Goal: Transaction & Acquisition: Purchase product/service

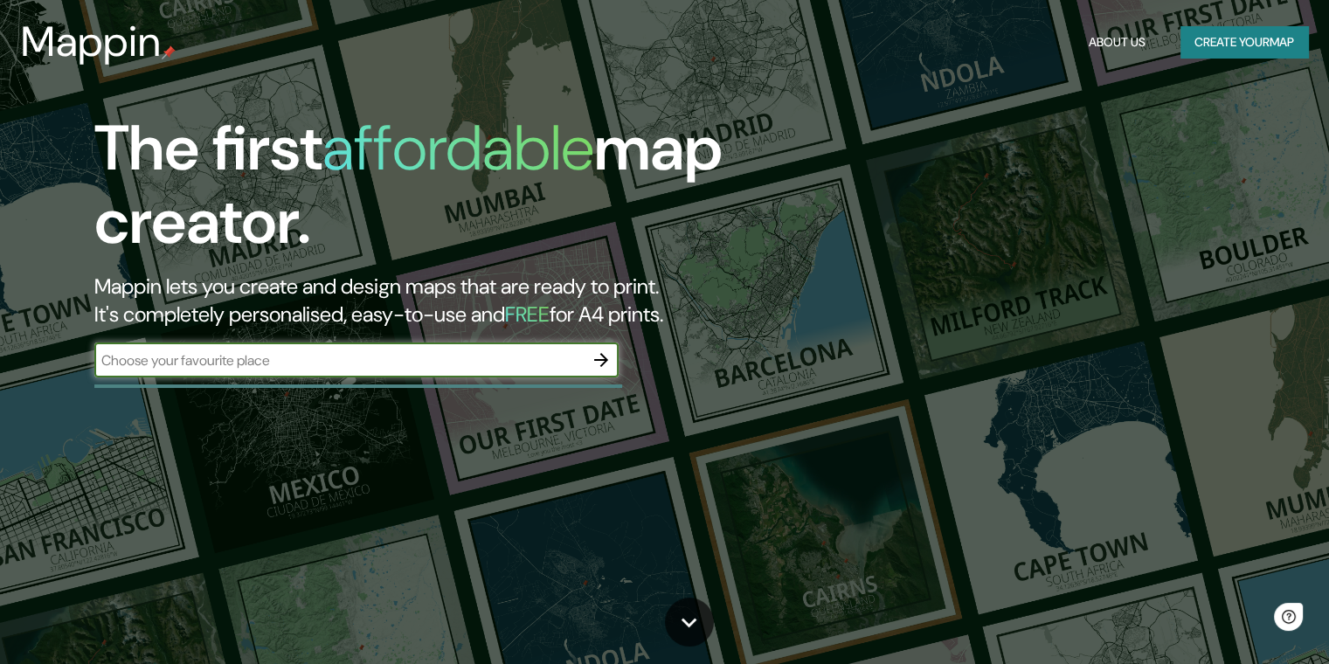
click at [1202, 35] on button "Create your map" at bounding box center [1245, 42] width 128 height 32
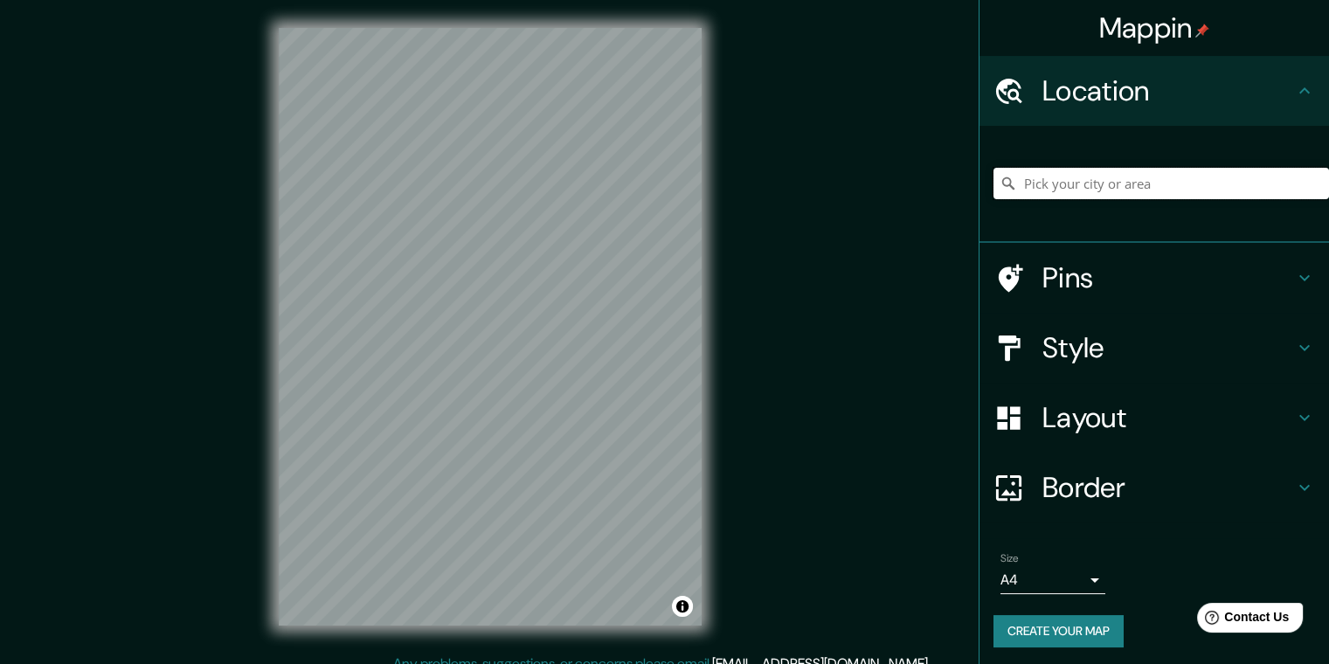
click at [1035, 189] on input "Pick your city or area" at bounding box center [1162, 183] width 336 height 31
click at [1089, 191] on input "Pick your city or area" at bounding box center [1162, 183] width 336 height 31
paste input "19.02517799050418, -98.2160562888272"
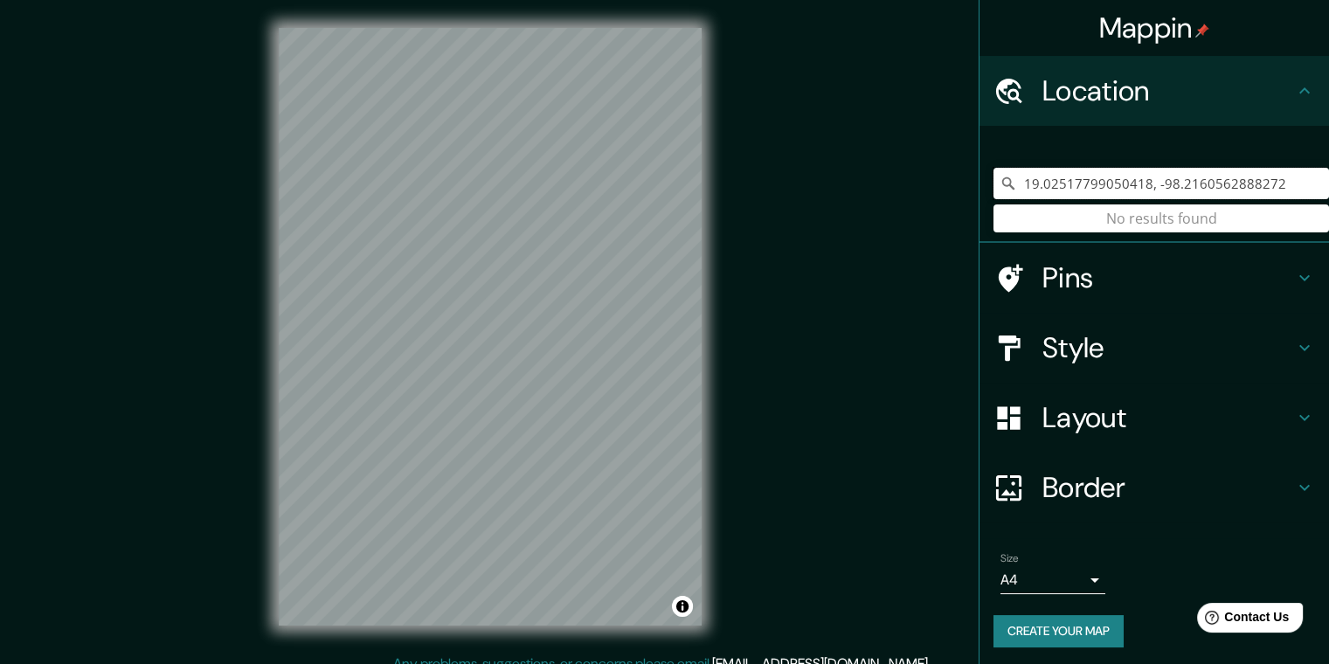
type input "19.02517799050418, -98.2160562888272"
drag, startPoint x: 1011, startPoint y: 185, endPoint x: 1341, endPoint y: 195, distance: 330.5
click at [1328, 195] on html "Mappin Location [GEOGRAPHIC_DATA] No results found Pins Style Layout Border Cho…" at bounding box center [664, 332] width 1329 height 664
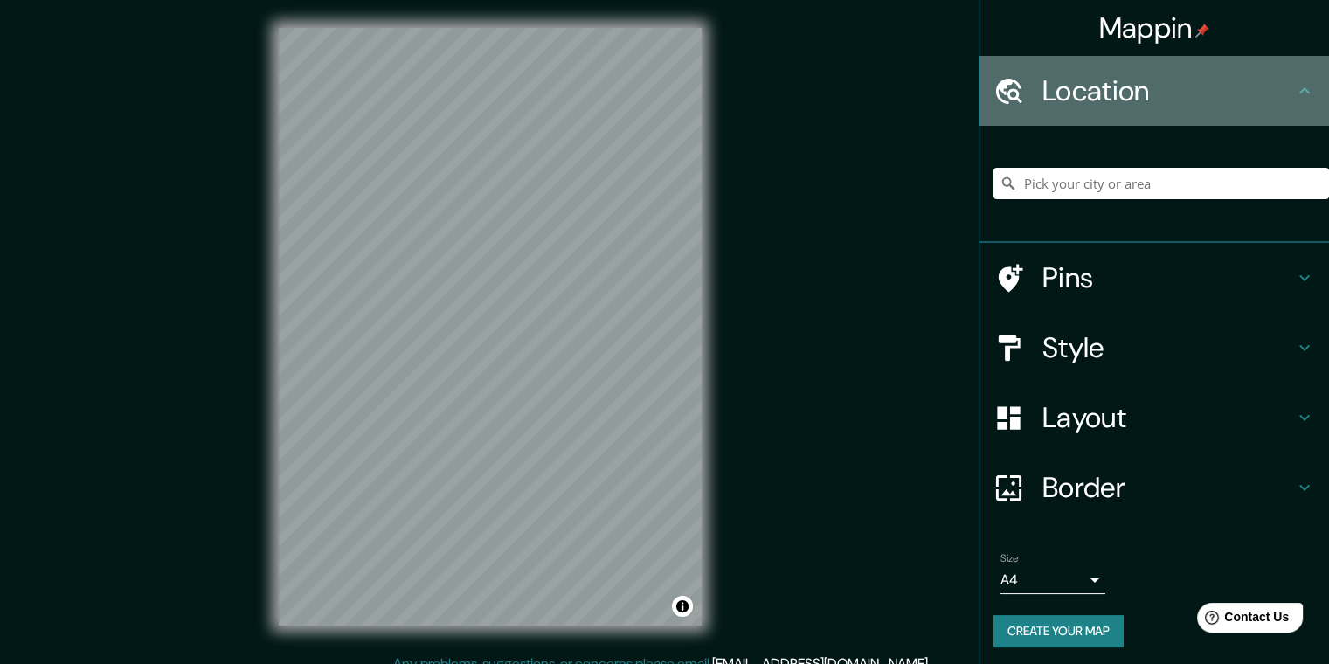
click at [1120, 100] on h4 "Location" at bounding box center [1169, 90] width 252 height 35
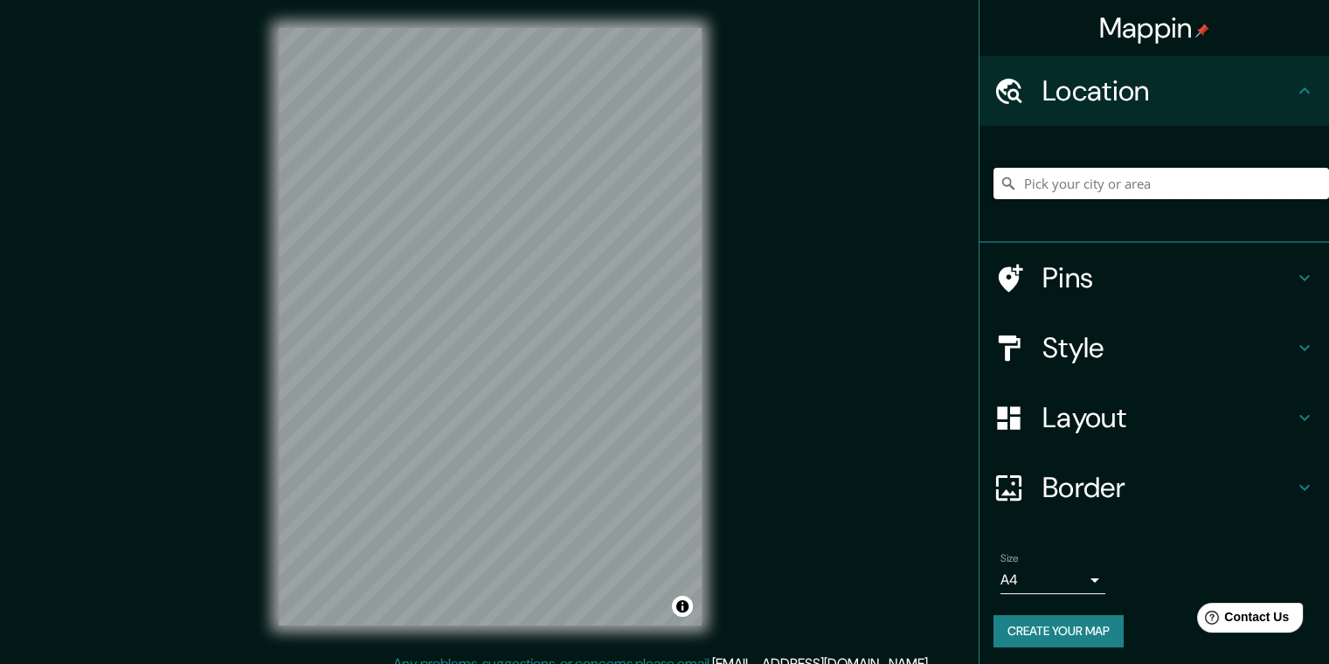
click at [1072, 180] on input "Pick your city or area" at bounding box center [1162, 183] width 336 height 31
click at [1123, 184] on input "Pick your city or area" at bounding box center [1162, 183] width 336 height 31
paste input "Cto [PERSON_NAME] 1926, [GEOGRAPHIC_DATA][PERSON_NAME], 72570 Heroica [GEOGRAPH…"
type input "[GEOGRAPHIC_DATA]"
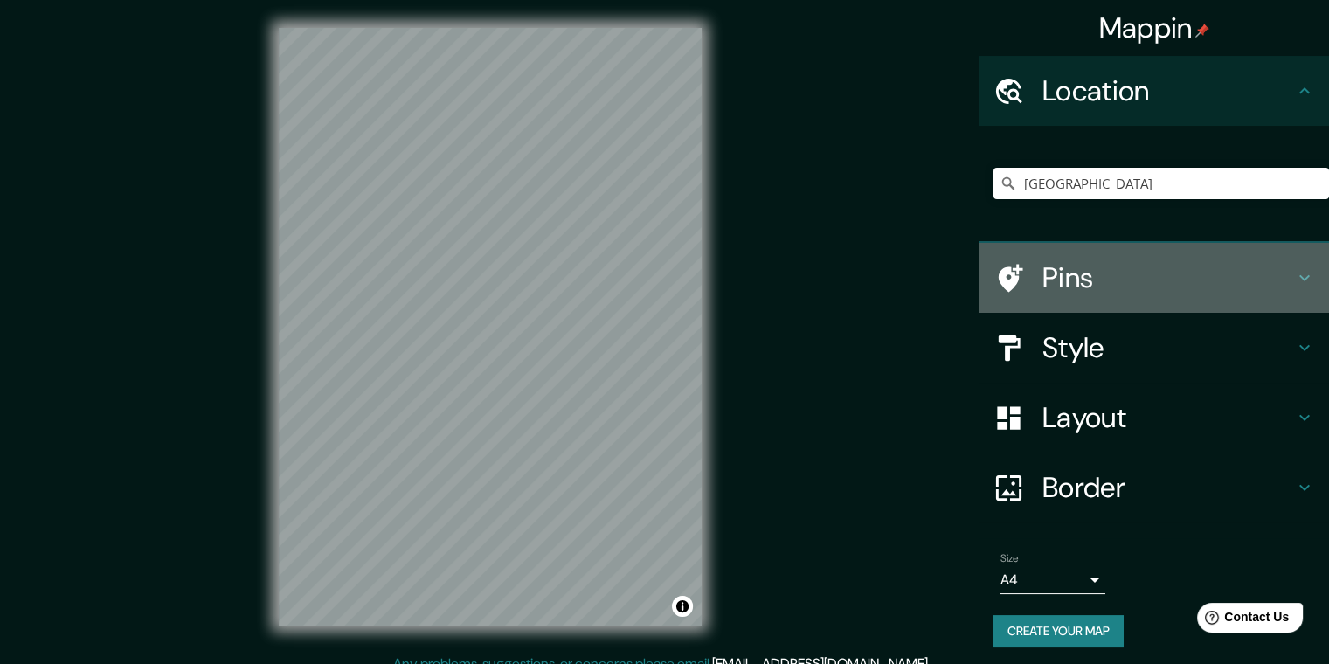
click at [1078, 284] on h4 "Pins" at bounding box center [1169, 277] width 252 height 35
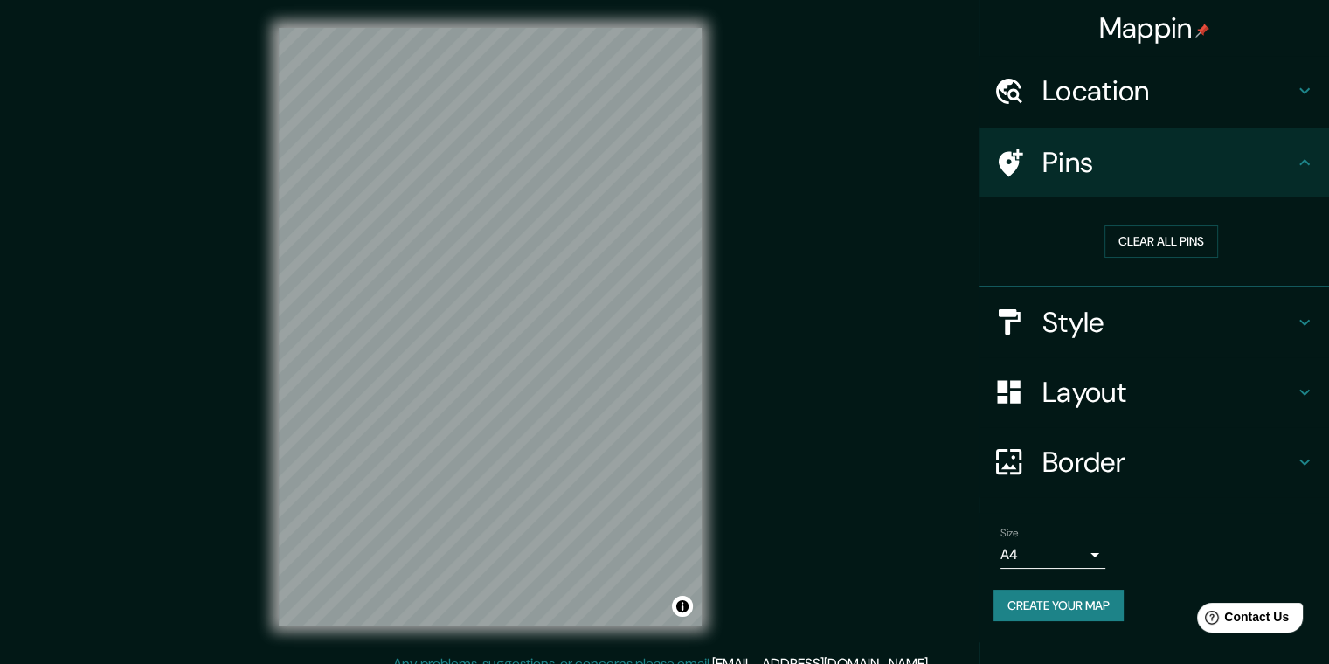
click at [1117, 187] on div "Pins" at bounding box center [1155, 163] width 350 height 70
click at [1287, 171] on h4 "Pins" at bounding box center [1169, 162] width 252 height 35
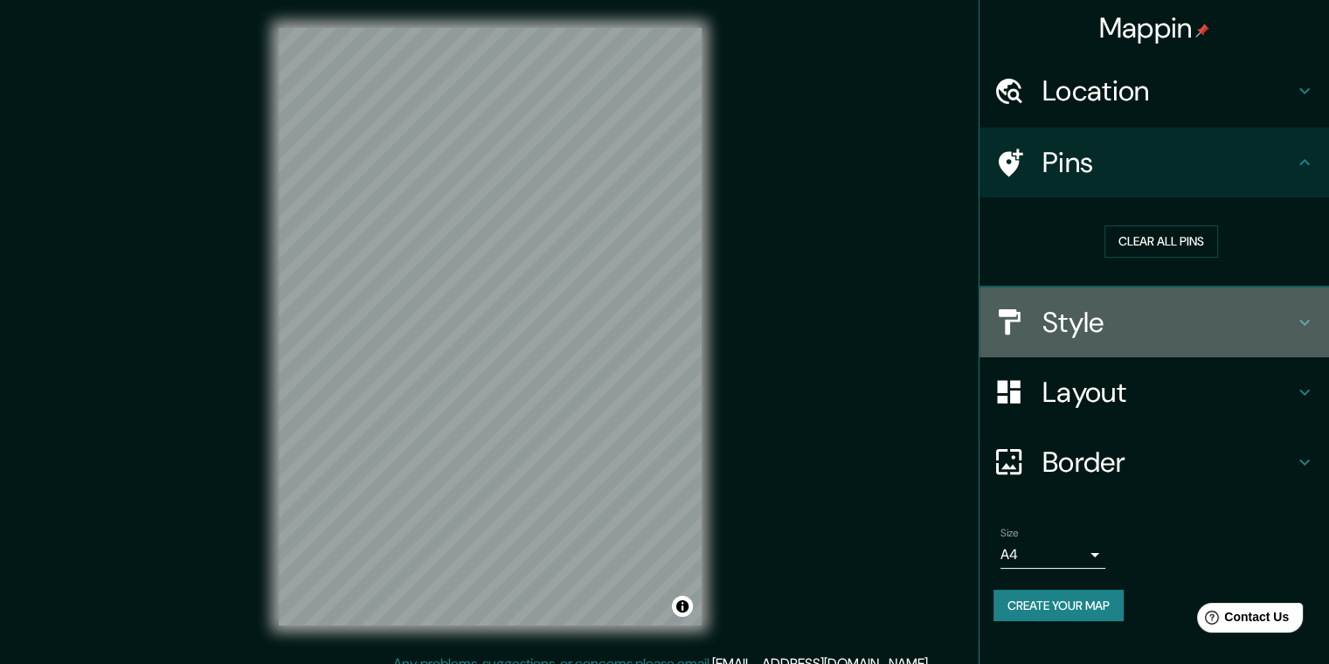
click at [1188, 333] on h4 "Style" at bounding box center [1169, 322] width 252 height 35
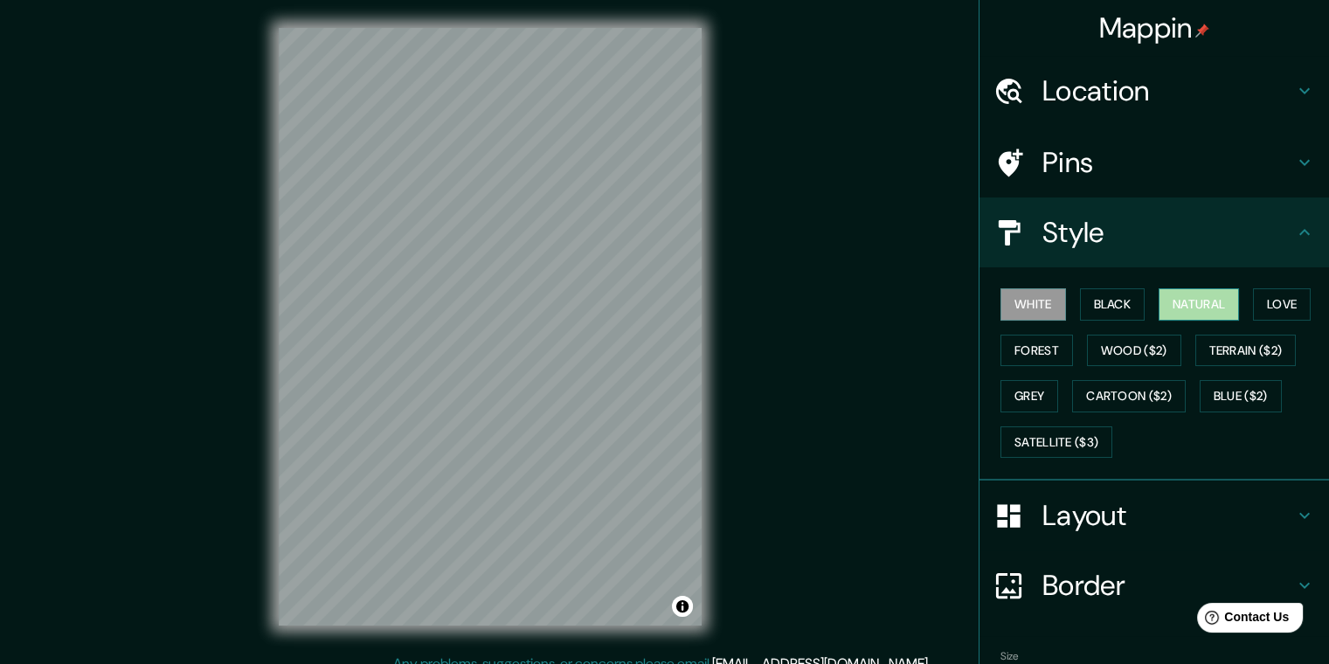
click at [1182, 302] on button "Natural" at bounding box center [1199, 304] width 80 height 32
click at [1278, 310] on button "Love" at bounding box center [1282, 304] width 58 height 32
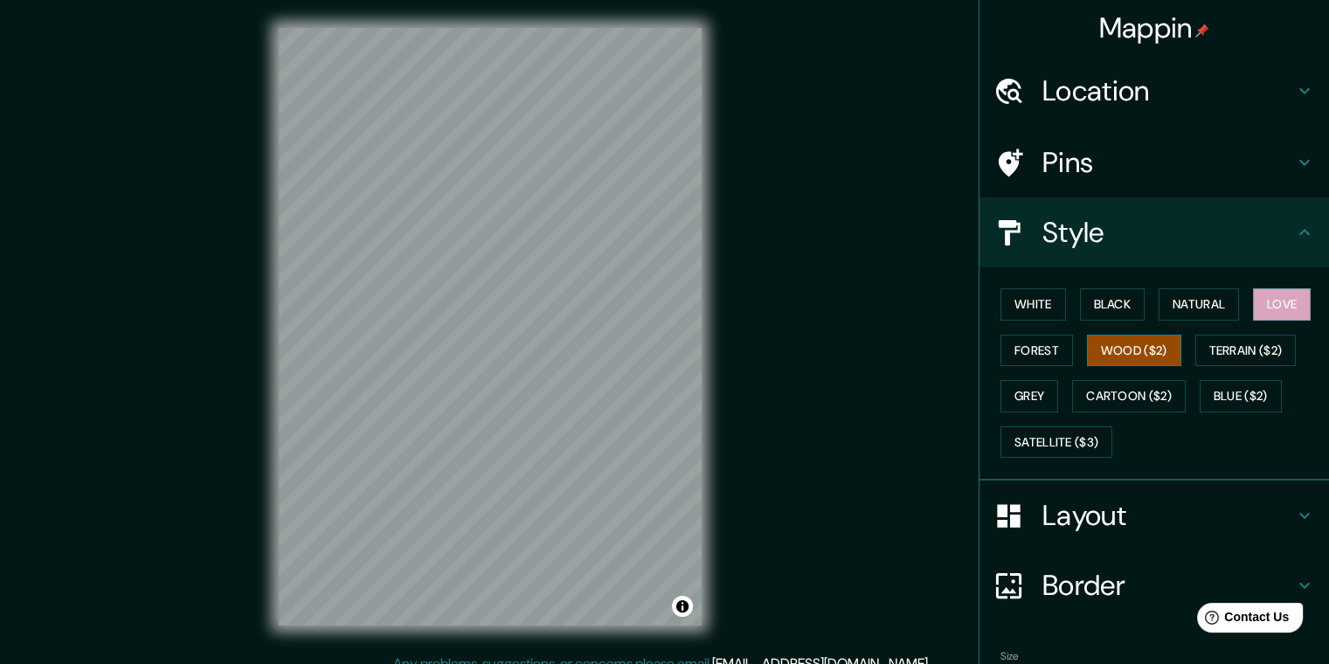
click at [1133, 349] on button "Wood ($2)" at bounding box center [1134, 351] width 94 height 32
click at [1031, 353] on button "Forest" at bounding box center [1037, 351] width 73 height 32
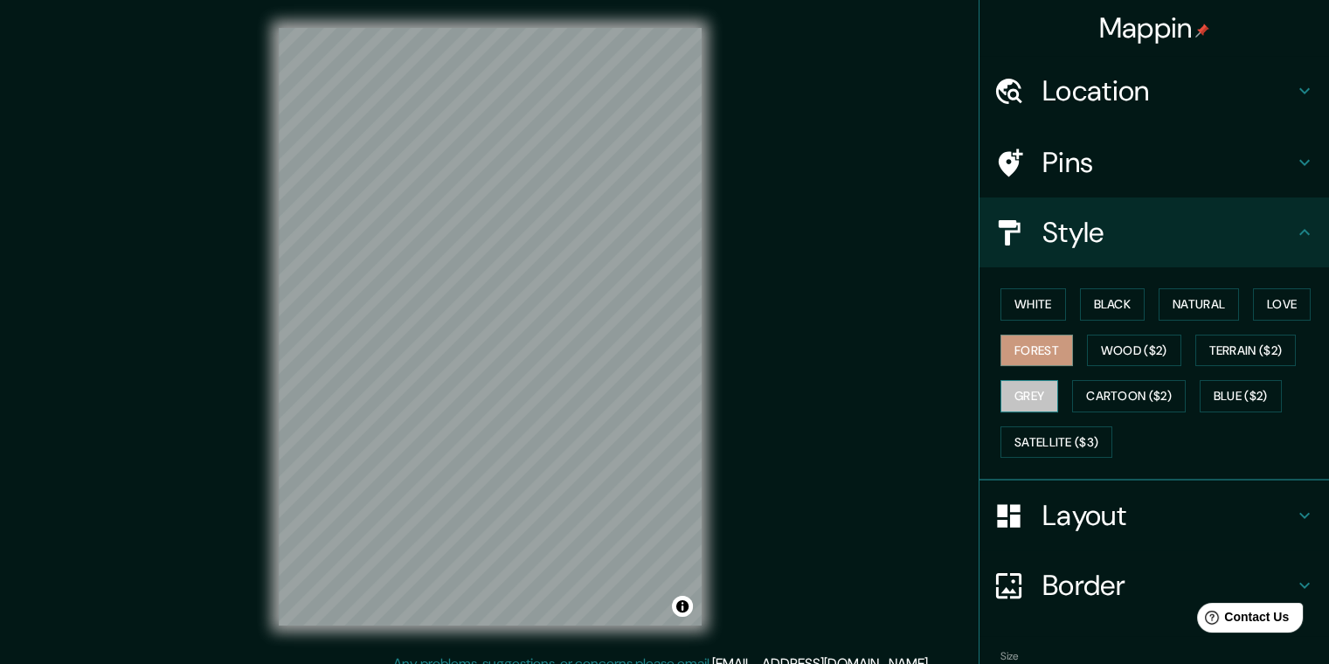
click at [1042, 392] on button "Grey" at bounding box center [1030, 396] width 58 height 32
click at [1084, 398] on button "Cartoon ($2)" at bounding box center [1129, 396] width 114 height 32
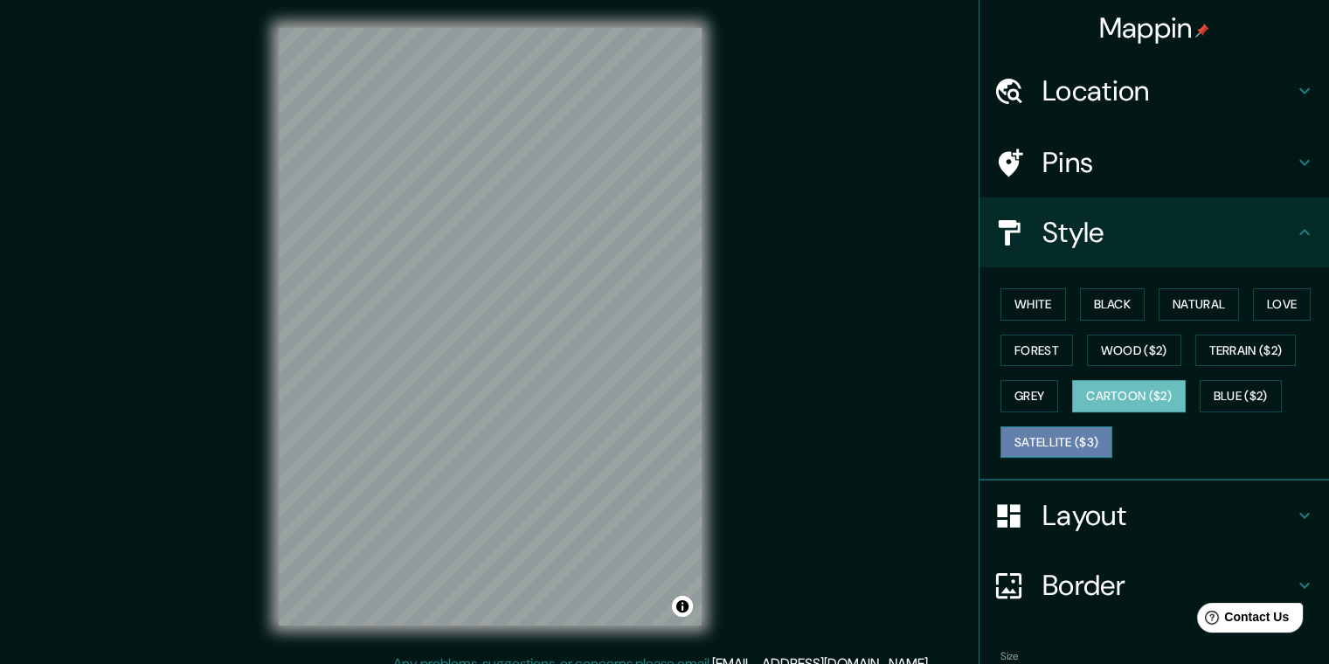
click at [1098, 452] on button "Satellite ($3)" at bounding box center [1057, 442] width 112 height 32
click at [1130, 385] on button "Cartoon ($2)" at bounding box center [1129, 396] width 114 height 32
click at [1021, 175] on div at bounding box center [1018, 163] width 49 height 31
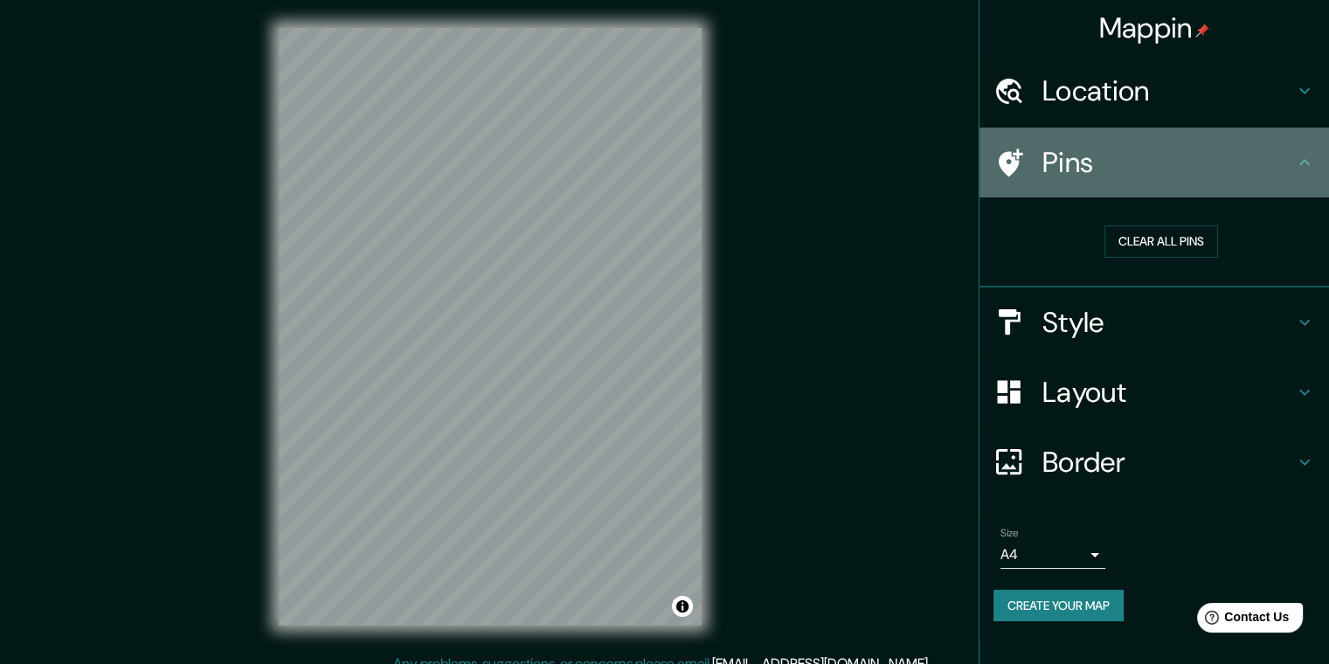
click at [1038, 175] on div at bounding box center [1018, 163] width 49 height 31
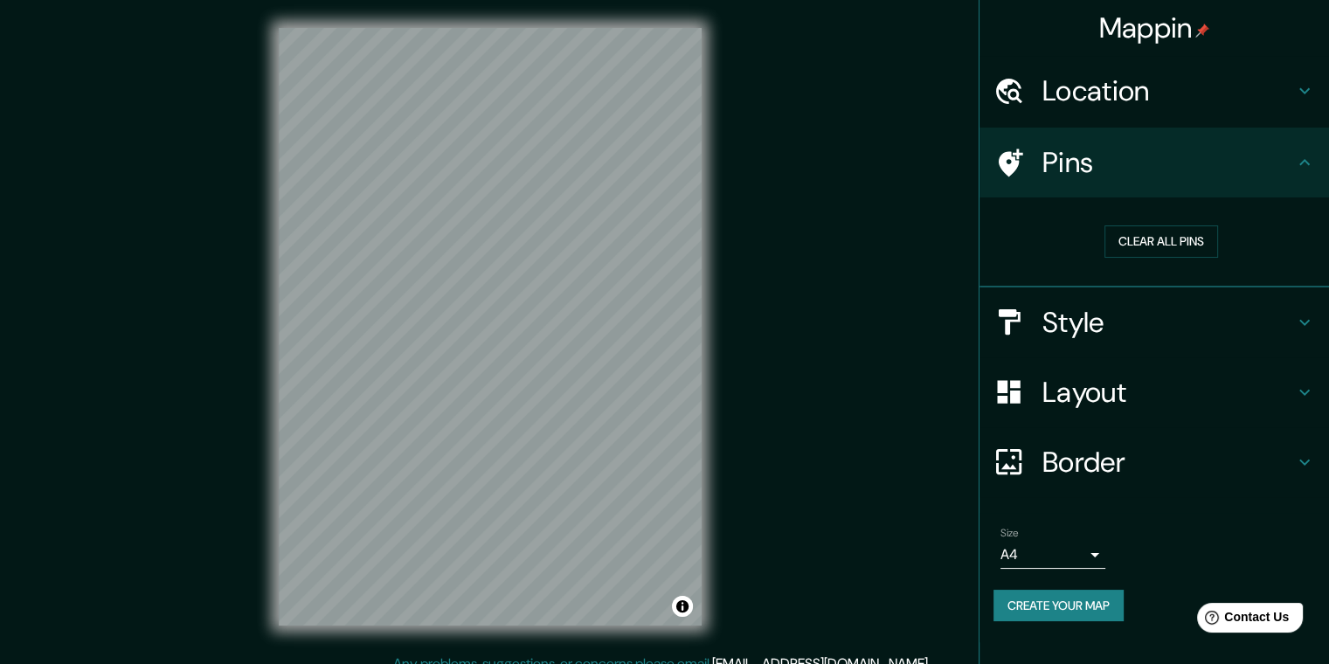
click at [1122, 383] on h4 "Layout" at bounding box center [1169, 392] width 252 height 35
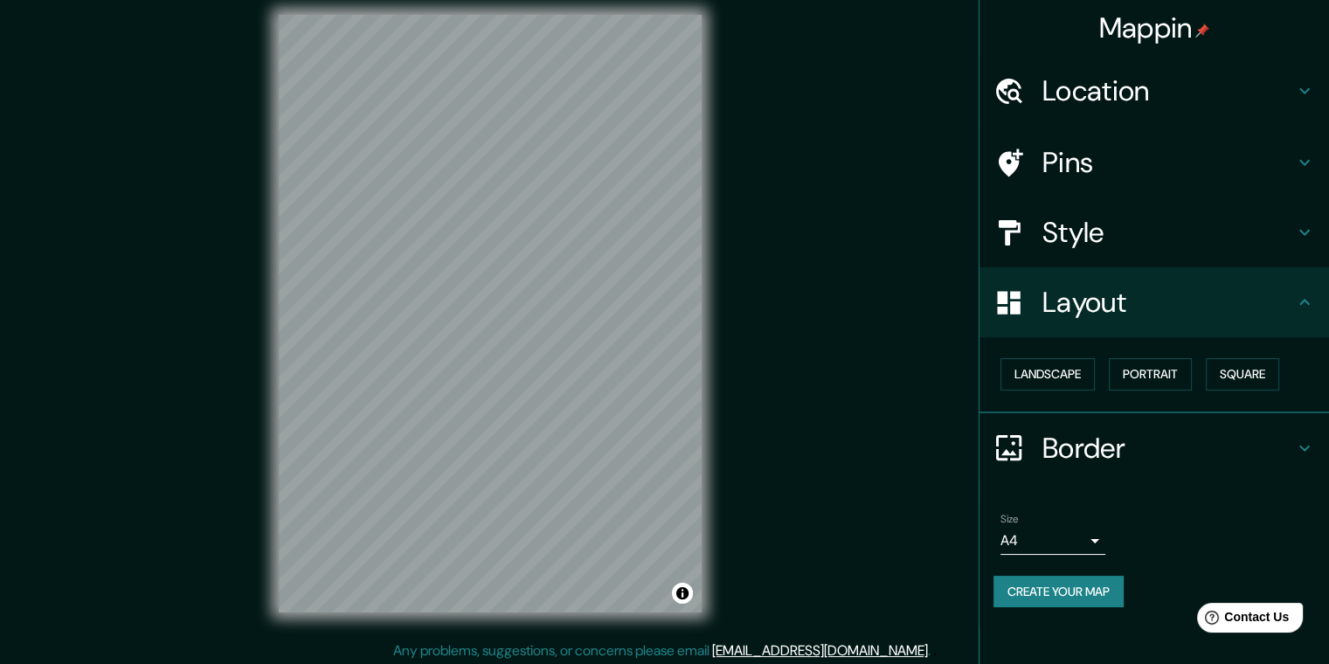
scroll to position [17, 0]
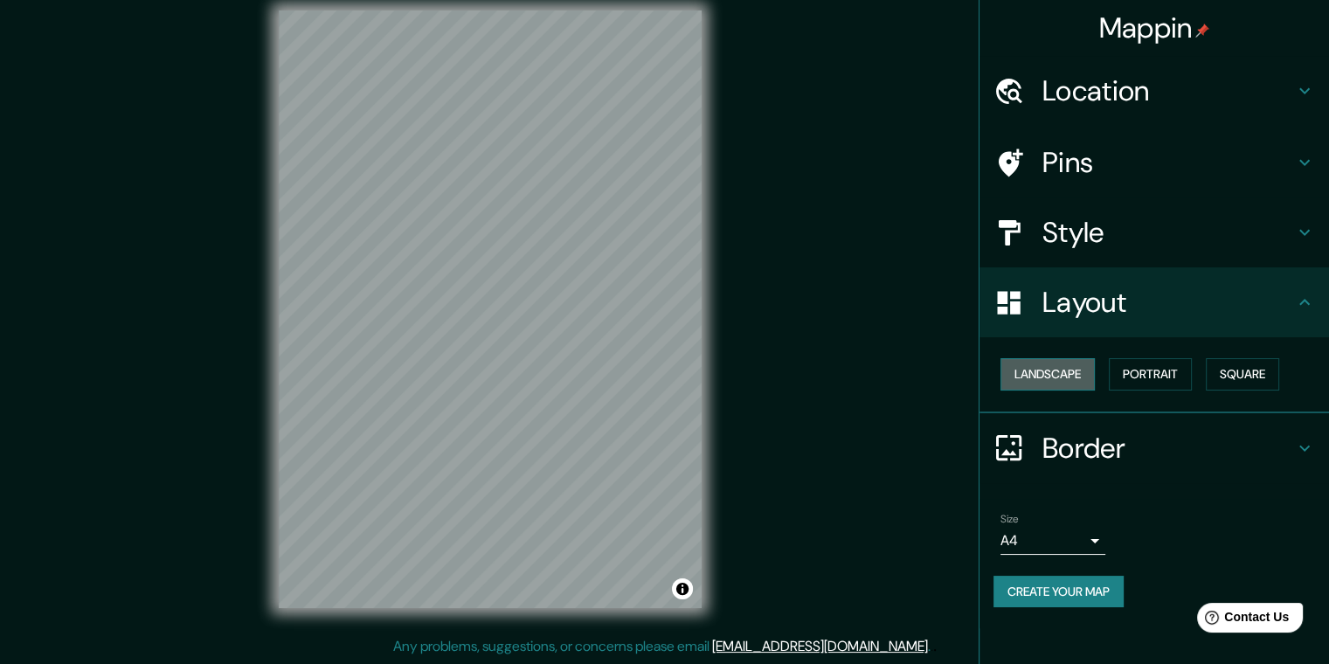
click at [1087, 384] on button "Landscape" at bounding box center [1048, 374] width 94 height 32
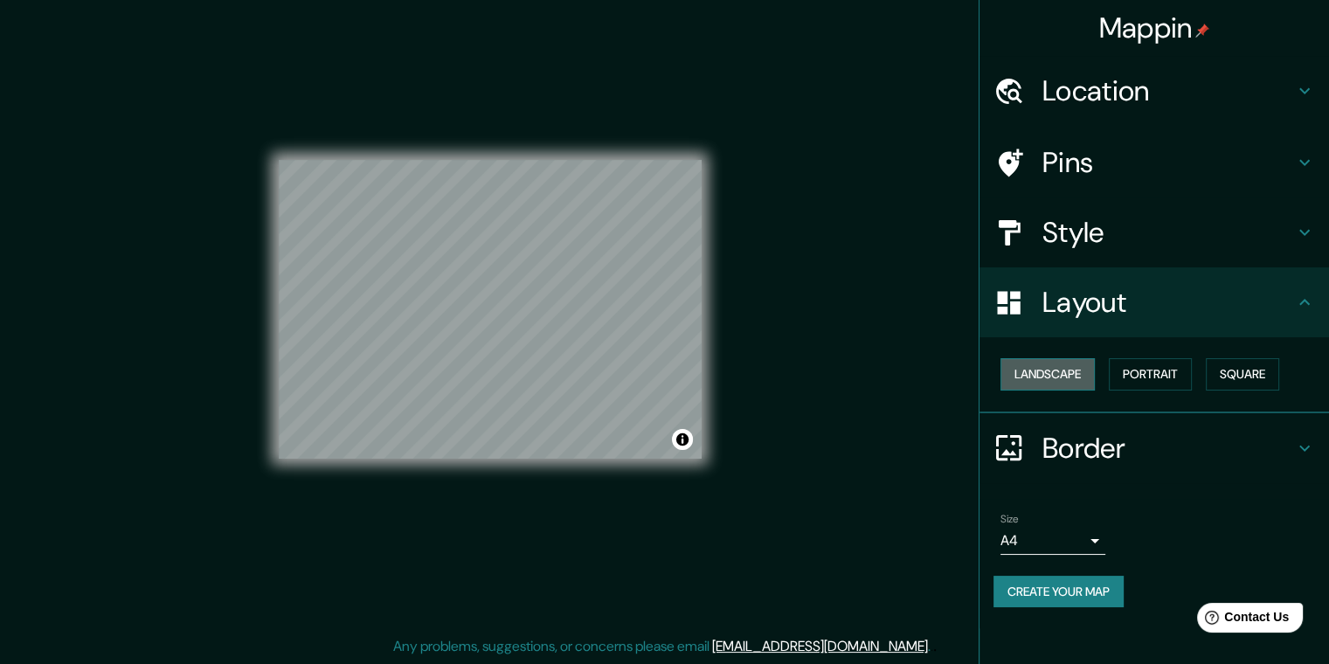
click at [1087, 384] on button "Landscape" at bounding box center [1048, 374] width 94 height 32
click at [1126, 383] on button "Portrait" at bounding box center [1150, 374] width 83 height 32
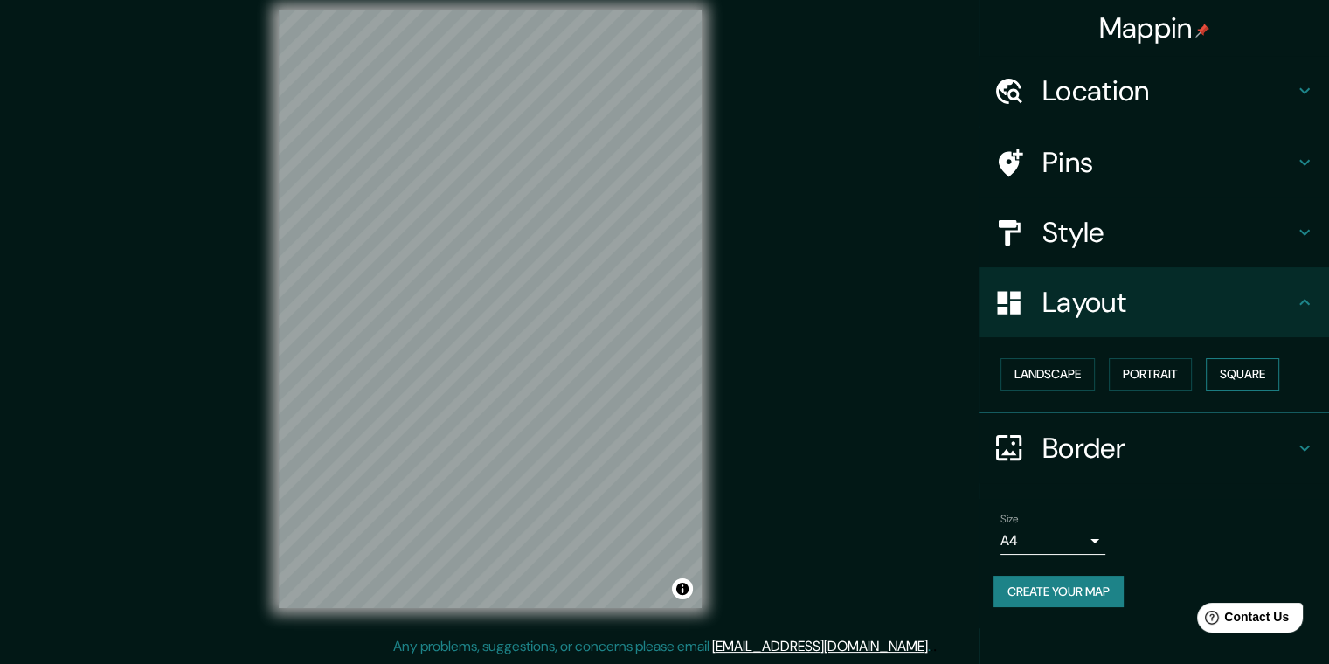
click at [1225, 377] on button "Square" at bounding box center [1242, 374] width 73 height 32
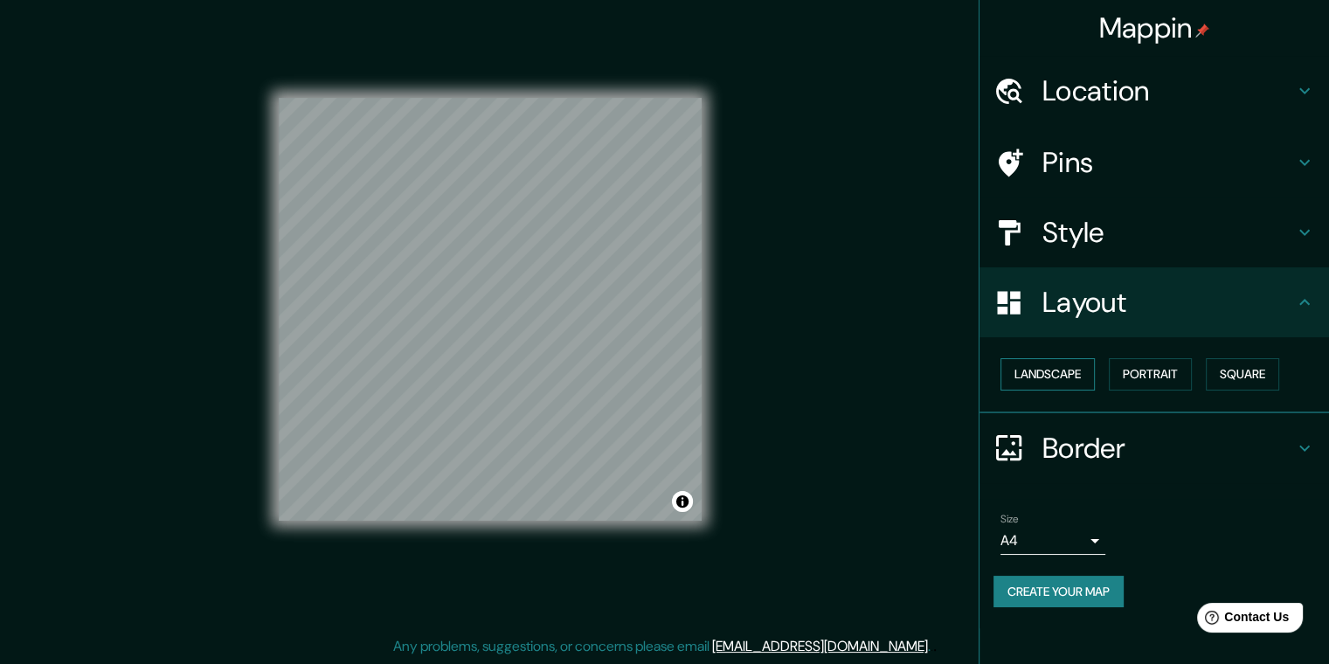
click at [1072, 361] on button "Landscape" at bounding box center [1048, 374] width 94 height 32
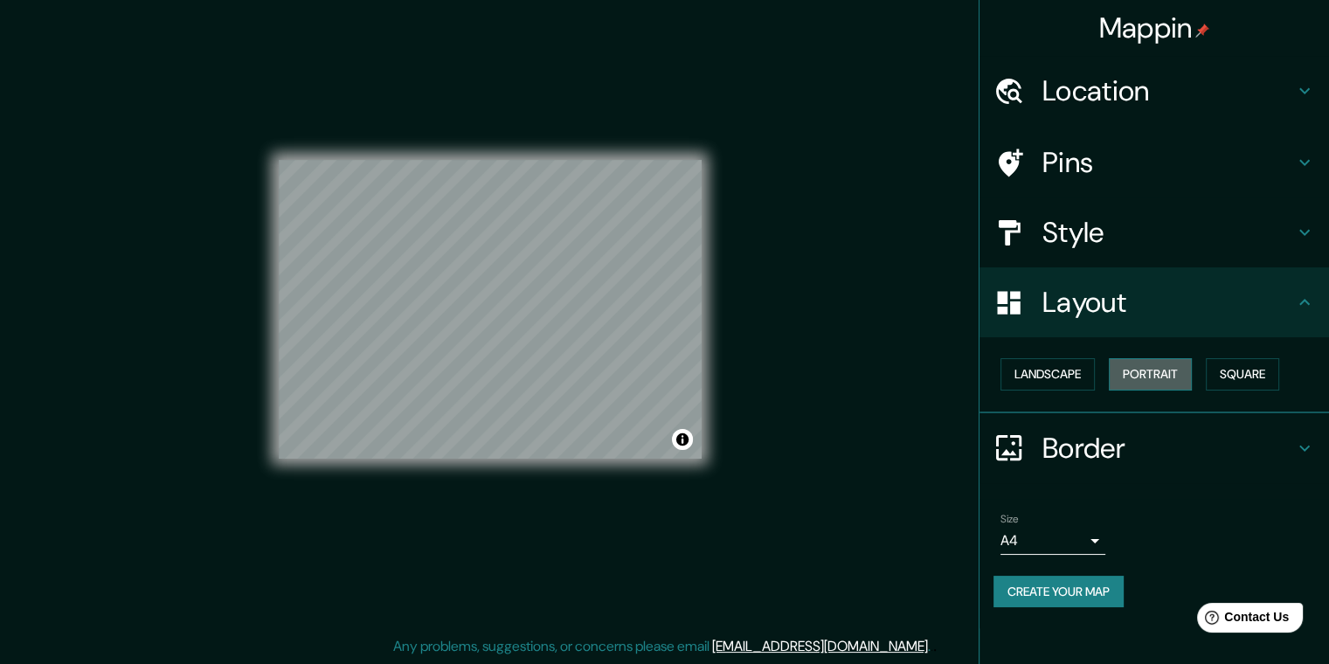
click at [1169, 378] on button "Portrait" at bounding box center [1150, 374] width 83 height 32
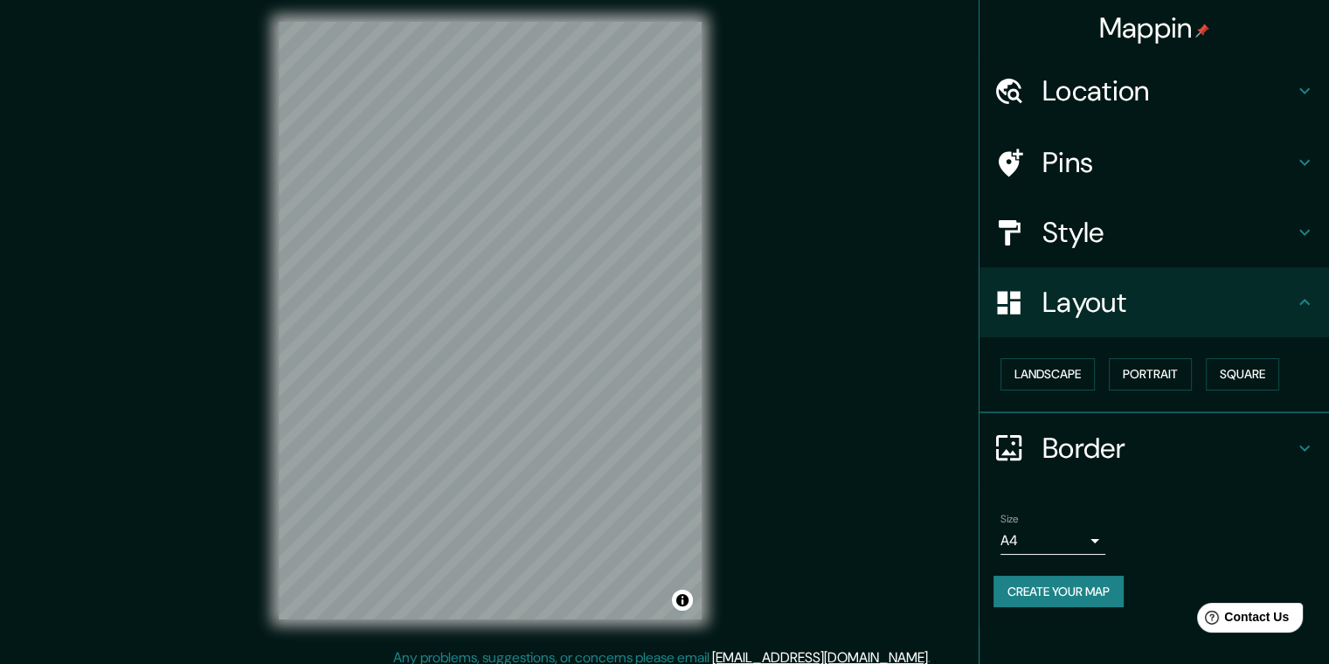
scroll to position [0, 0]
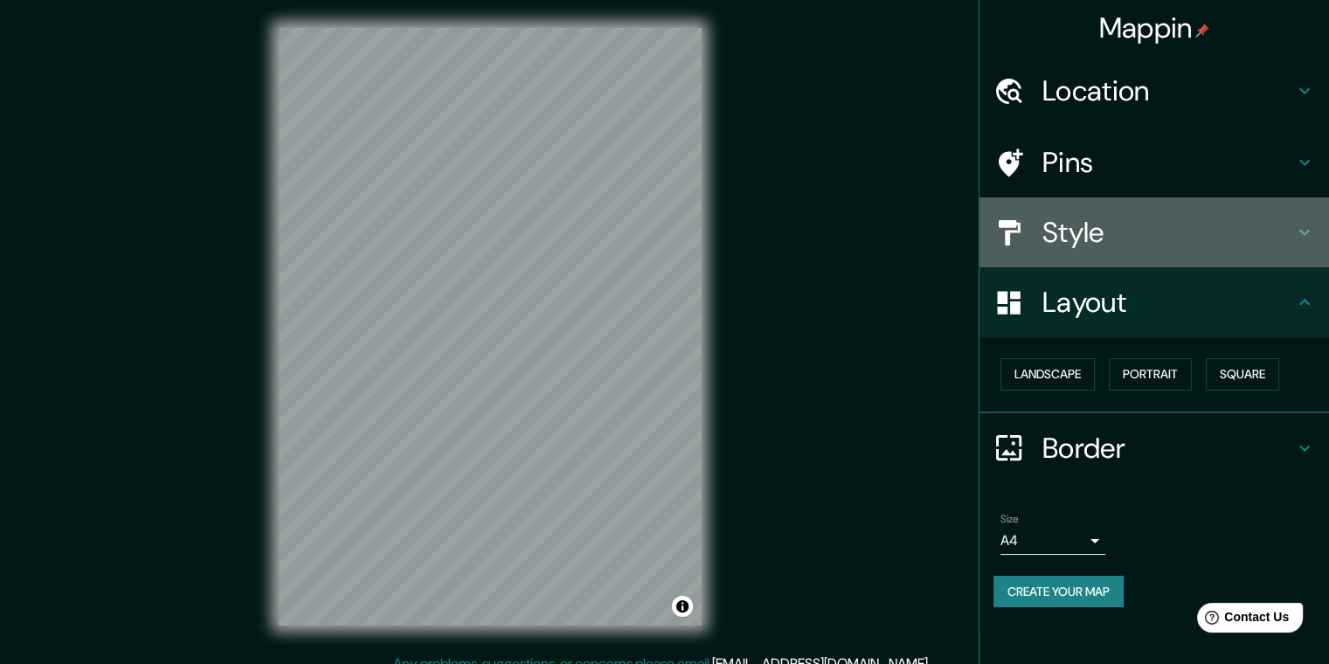
click at [1064, 222] on h4 "Style" at bounding box center [1169, 232] width 252 height 35
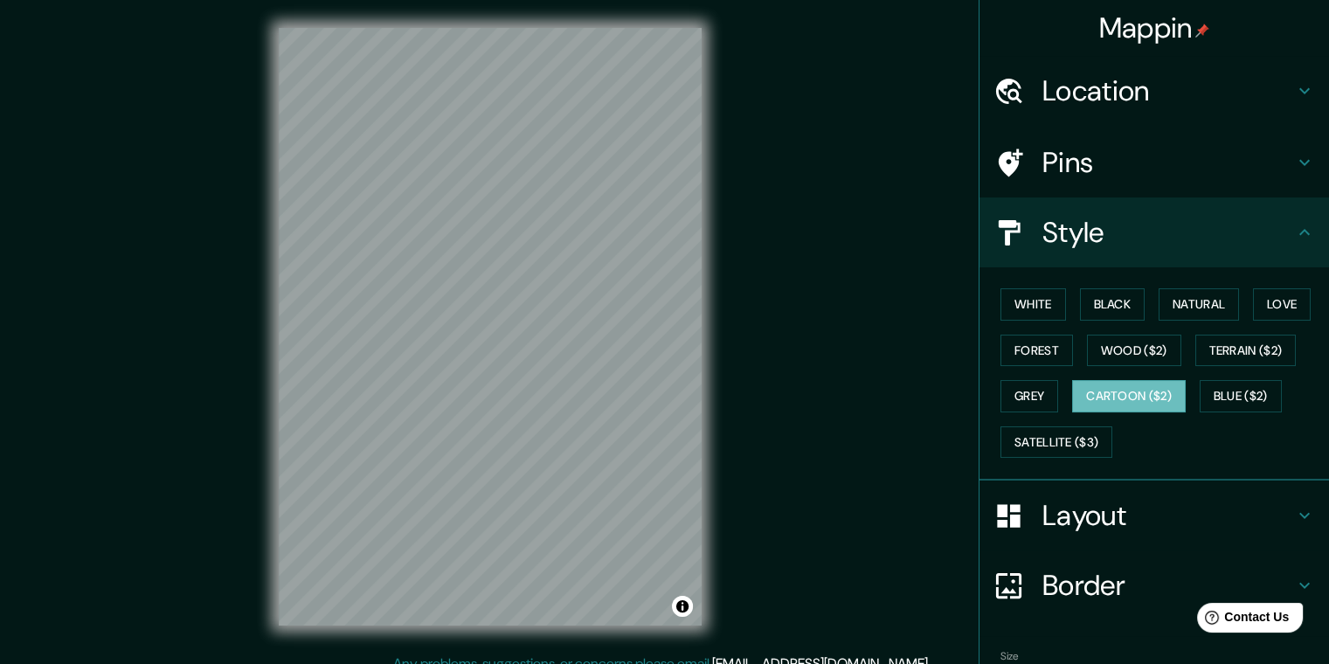
click at [1007, 144] on div "Pins" at bounding box center [1155, 163] width 350 height 70
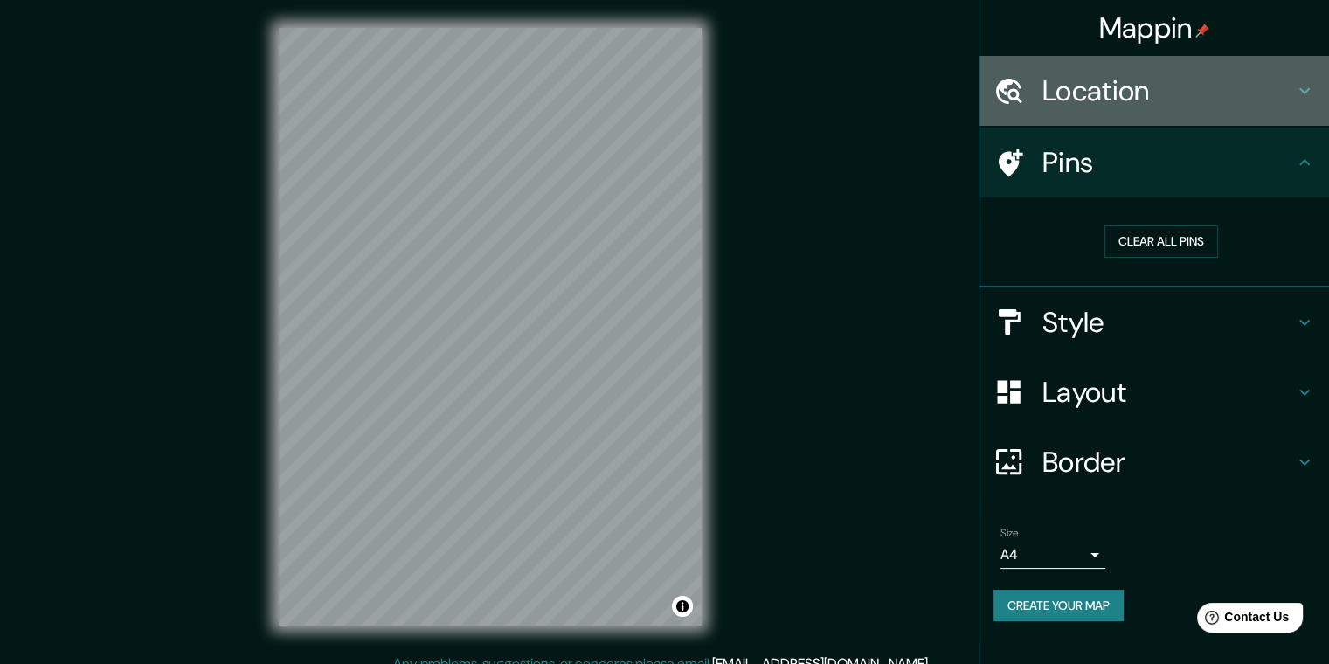
click at [1054, 99] on h4 "Location" at bounding box center [1169, 90] width 252 height 35
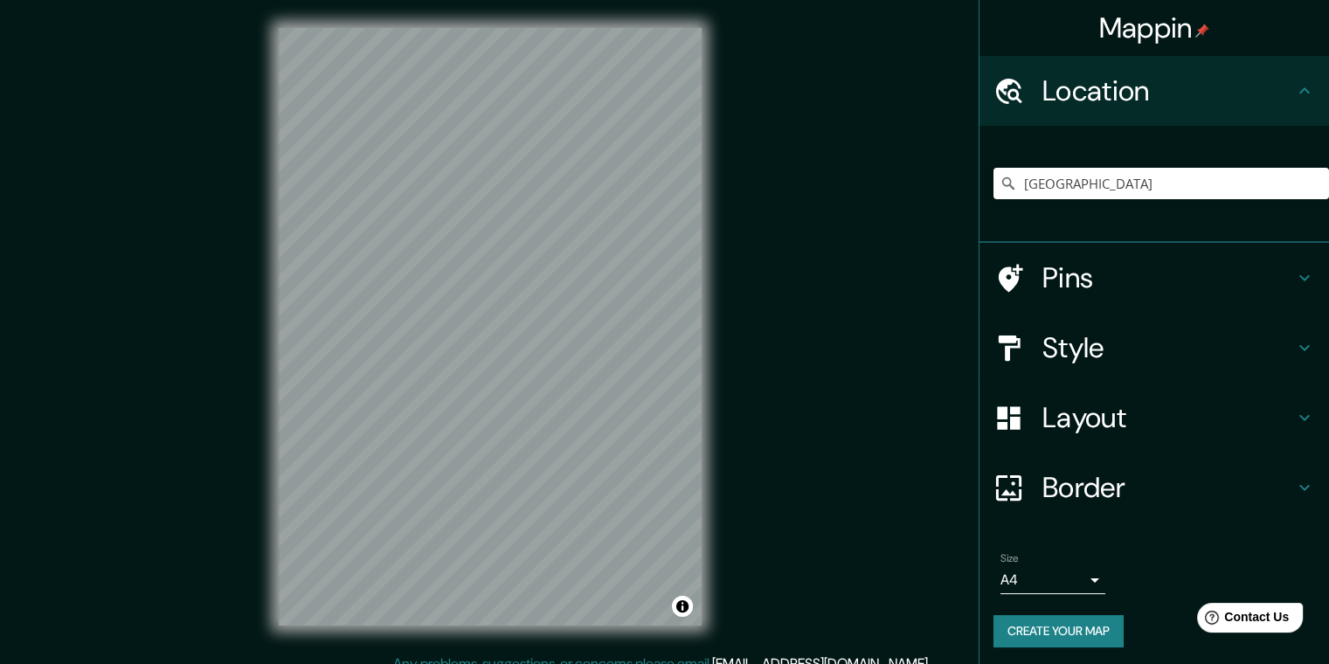
click at [1125, 266] on h4 "Pins" at bounding box center [1169, 277] width 252 height 35
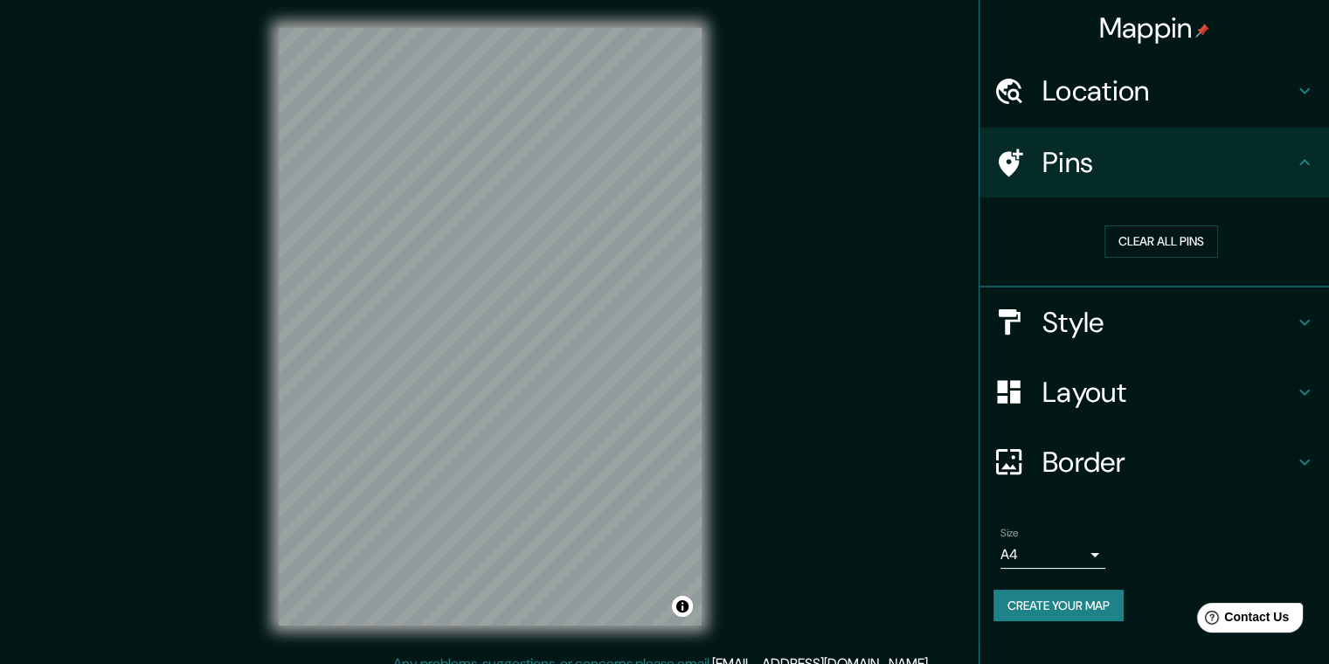
click at [770, 151] on div "Mappin Location [GEOGRAPHIC_DATA], [GEOGRAPHIC_DATA], [GEOGRAPHIC_DATA] [GEOGRA…" at bounding box center [664, 341] width 1329 height 682
